Goal: Check status: Check status

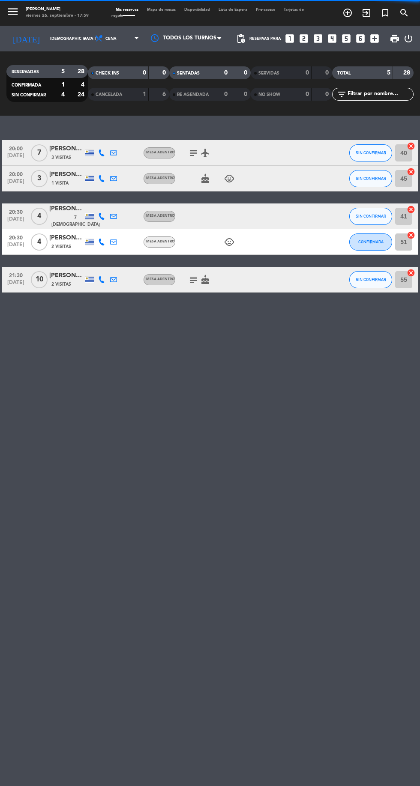
click at [200, 42] on div at bounding box center [186, 38] width 86 height 19
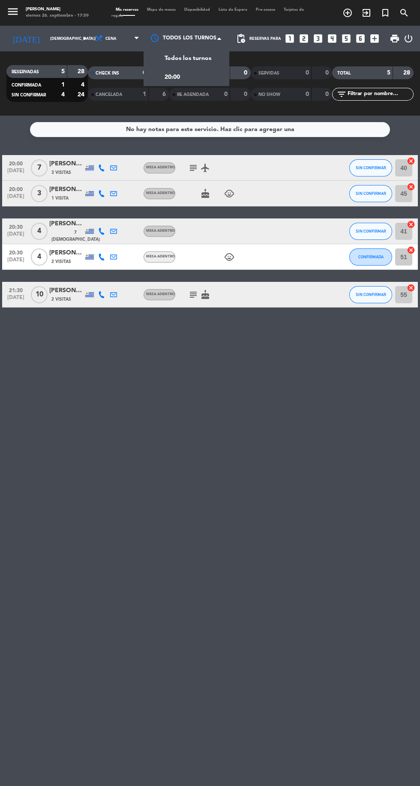
click at [188, 33] on div at bounding box center [186, 38] width 86 height 19
click at [64, 36] on input "[DEMOGRAPHIC_DATA][DATE]" at bounding box center [73, 38] width 54 height 13
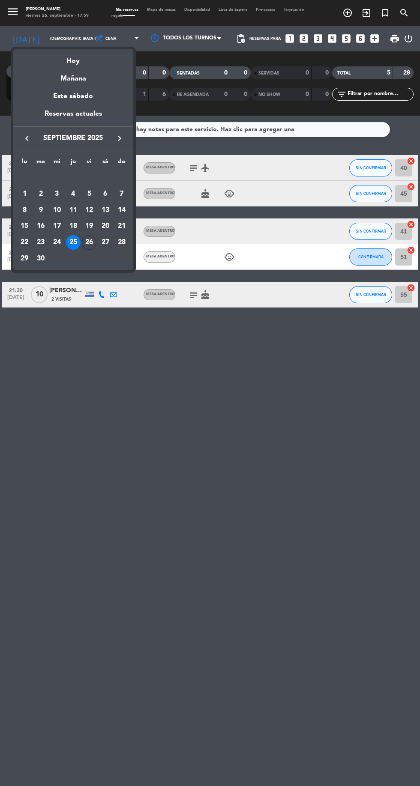
click at [83, 50] on div "Hoy" at bounding box center [73, 58] width 120 height 18
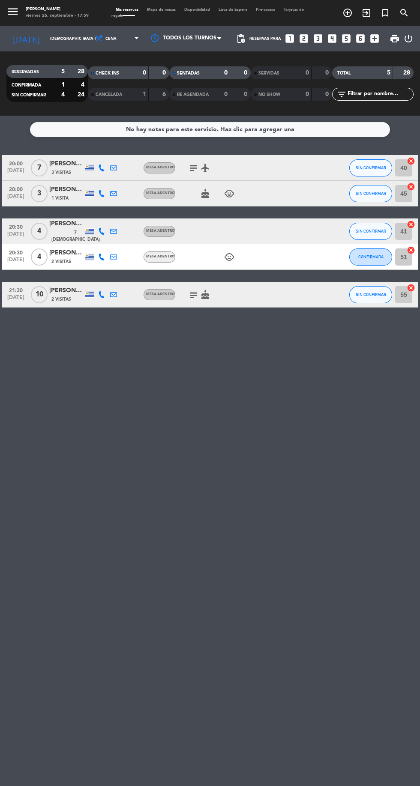
type input "[DATE]"
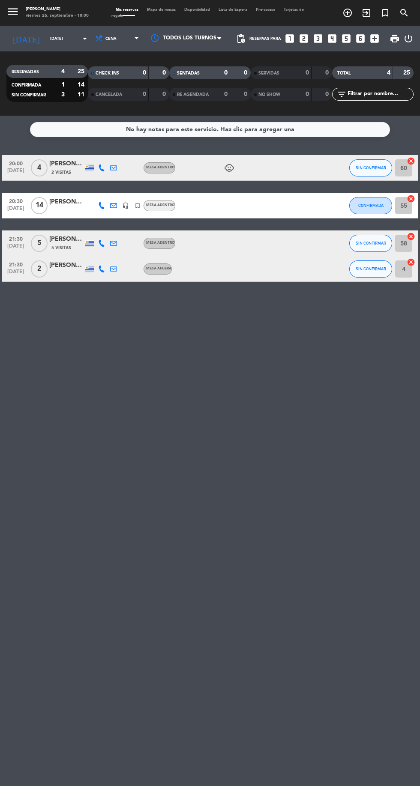
click at [200, 42] on div at bounding box center [186, 38] width 86 height 19
click at [186, 39] on div at bounding box center [186, 38] width 86 height 19
click at [123, 39] on span "Cena" at bounding box center [117, 38] width 51 height 19
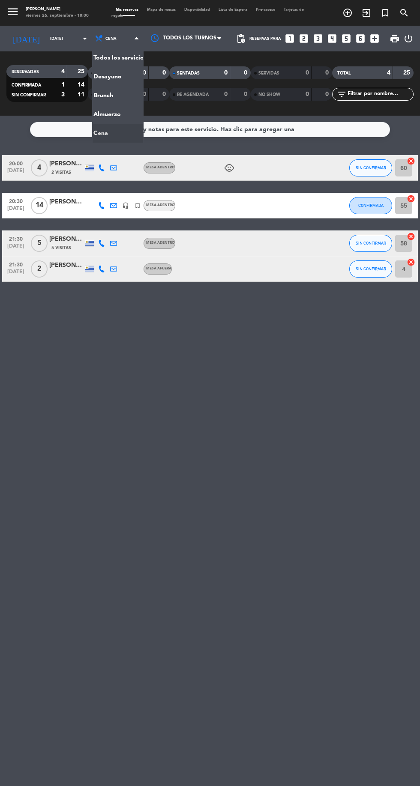
click at [119, 98] on div "menu [PERSON_NAME][DATE] 26. septiembre - 18:00 Mis reservas Mapa de mesas Disp…" at bounding box center [210, 58] width 420 height 116
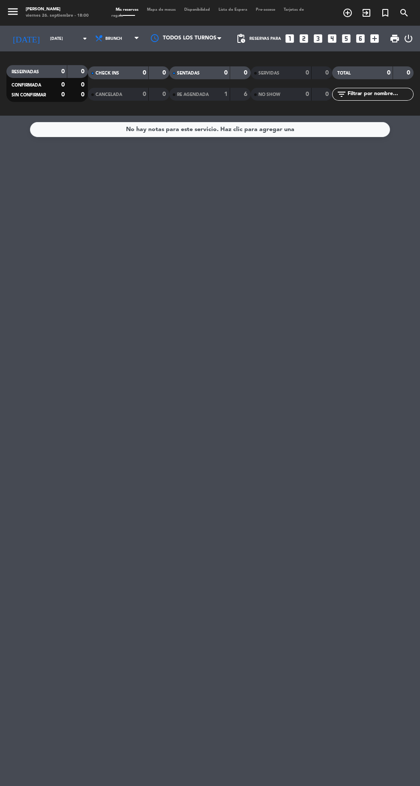
click at [182, 37] on div at bounding box center [186, 38] width 86 height 19
click at [130, 38] on span "Brunch" at bounding box center [117, 38] width 51 height 19
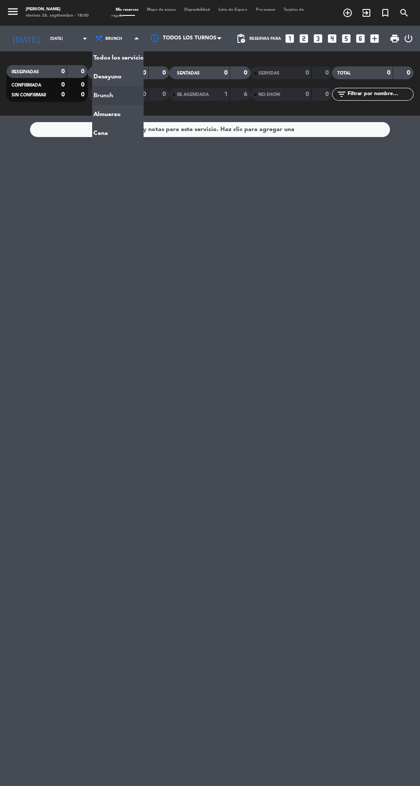
click at [115, 137] on ng-component "menu [PERSON_NAME][DATE] 26. septiembre - 18:00 Mis reservas Mapa de mesas Disp…" at bounding box center [210, 393] width 420 height 786
